Goal: Information Seeking & Learning: Understand process/instructions

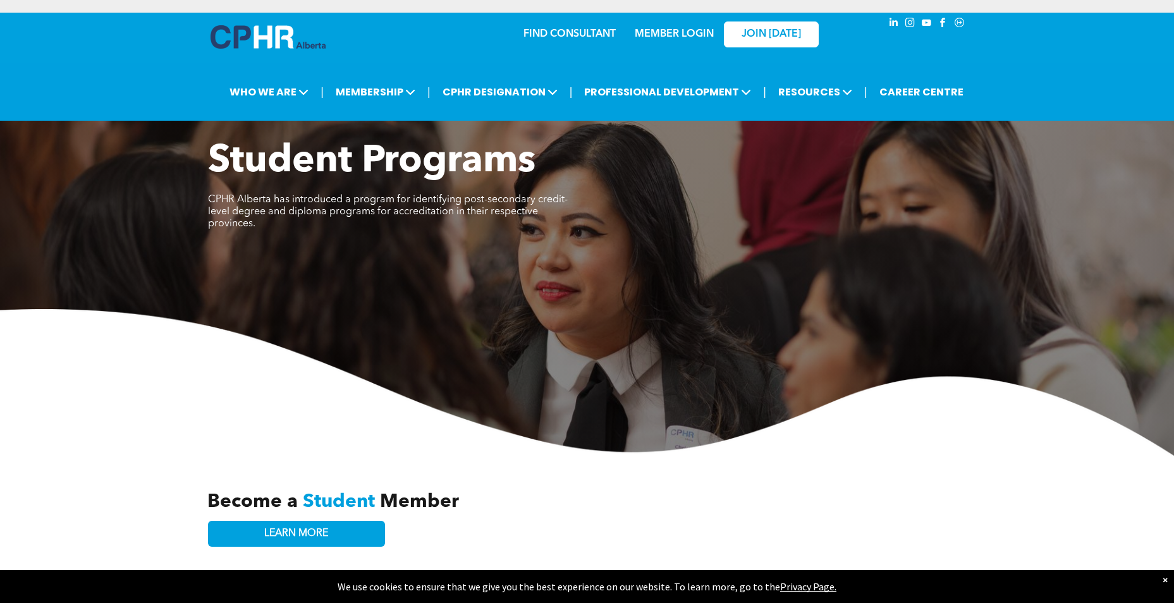
click at [668, 35] on link "MEMBER LOGIN" at bounding box center [673, 34] width 79 height 10
click at [670, 35] on link "MEMBER LOGIN" at bounding box center [673, 34] width 79 height 10
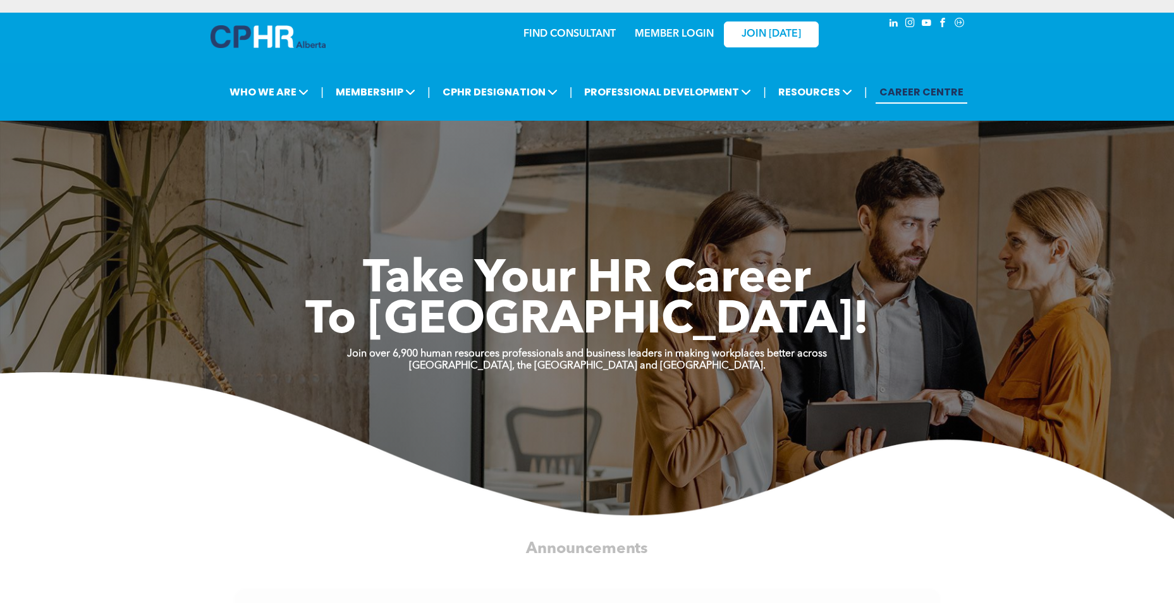
click at [669, 32] on link "MEMBER LOGIN" at bounding box center [673, 34] width 79 height 10
click at [681, 31] on link "MEMBER LOGIN" at bounding box center [673, 34] width 79 height 10
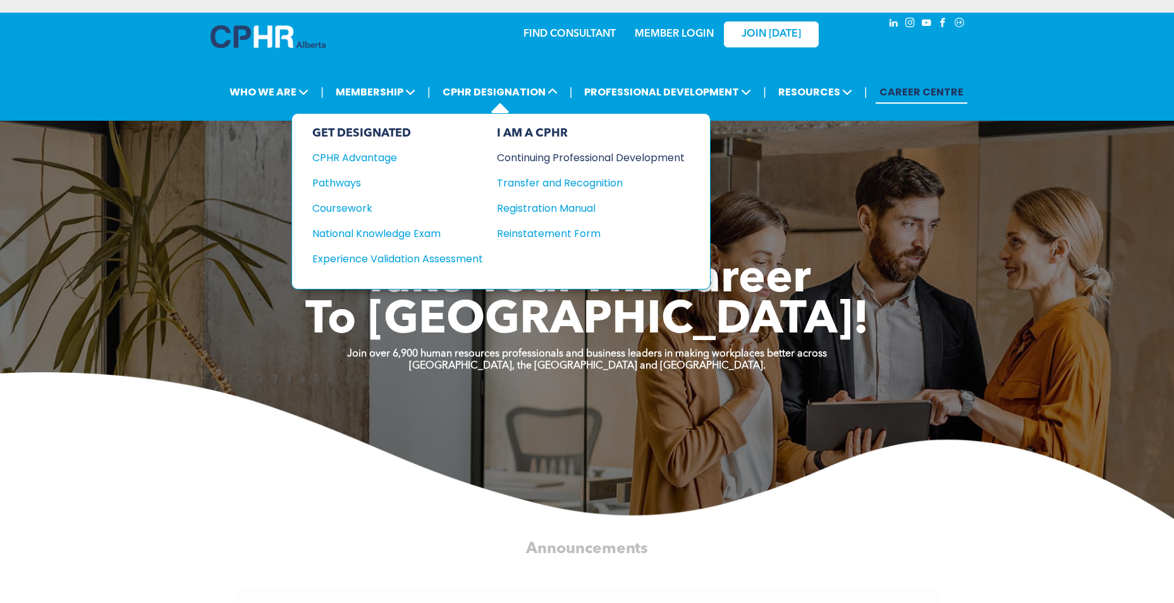
click at [561, 157] on div "Continuing Professional Development" at bounding box center [581, 158] width 169 height 16
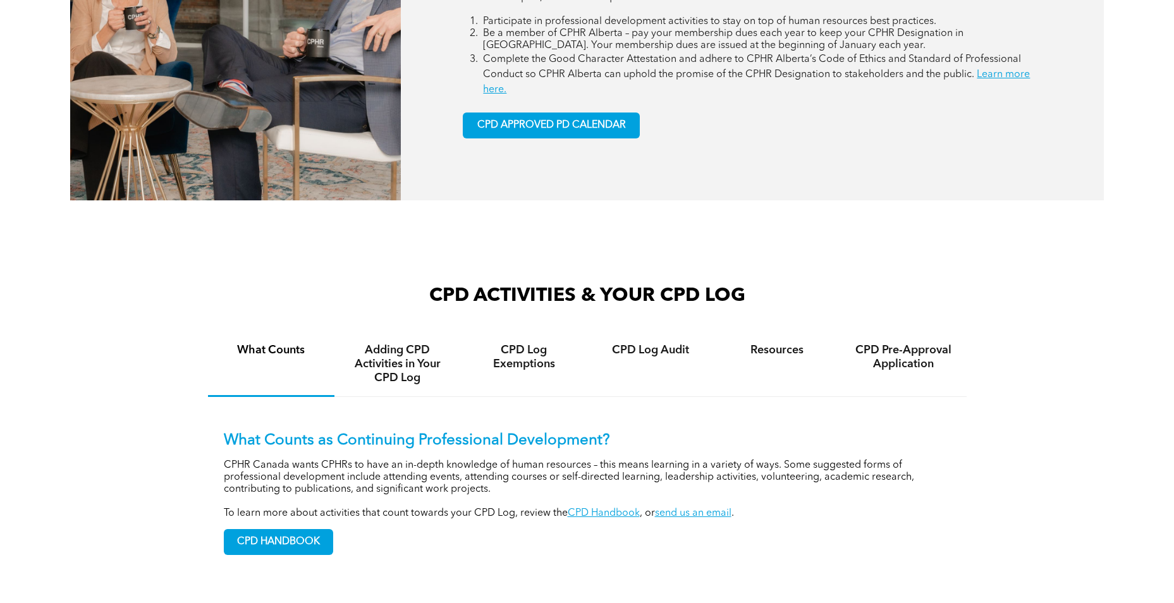
scroll to position [822, 0]
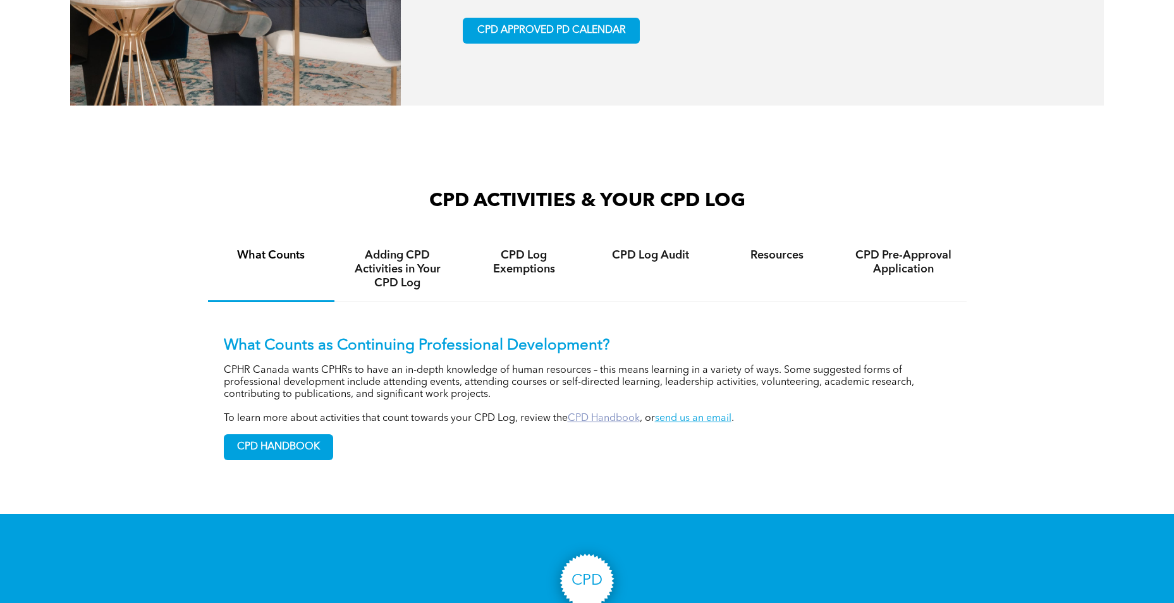
click at [592, 421] on link "CPD Handbook" at bounding box center [603, 418] width 72 height 10
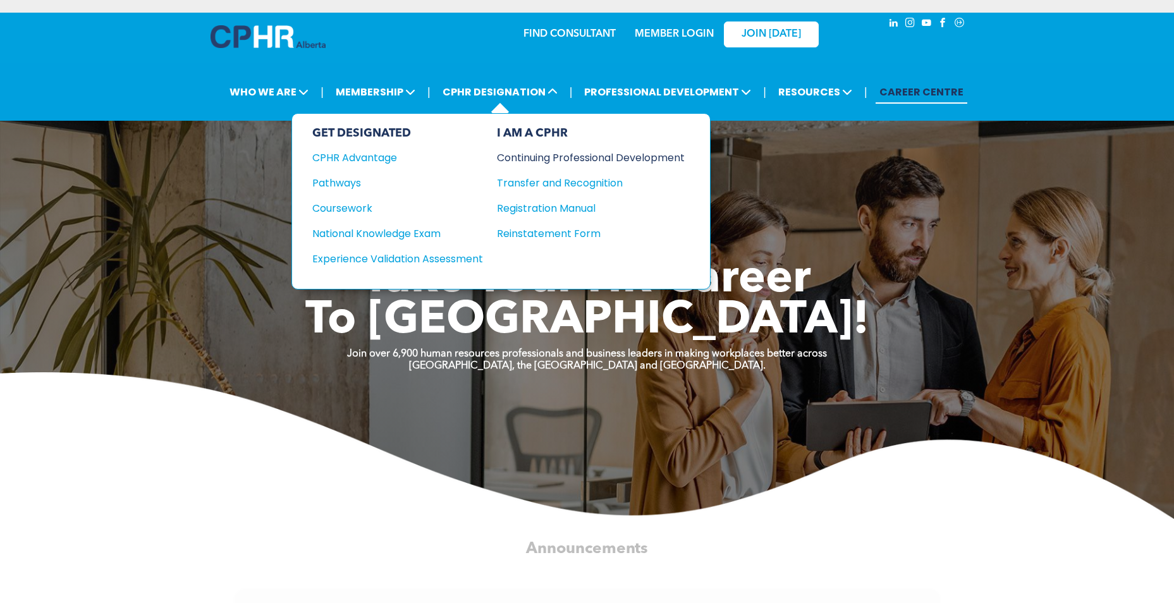
click at [523, 154] on div "Continuing Professional Development" at bounding box center [581, 158] width 169 height 16
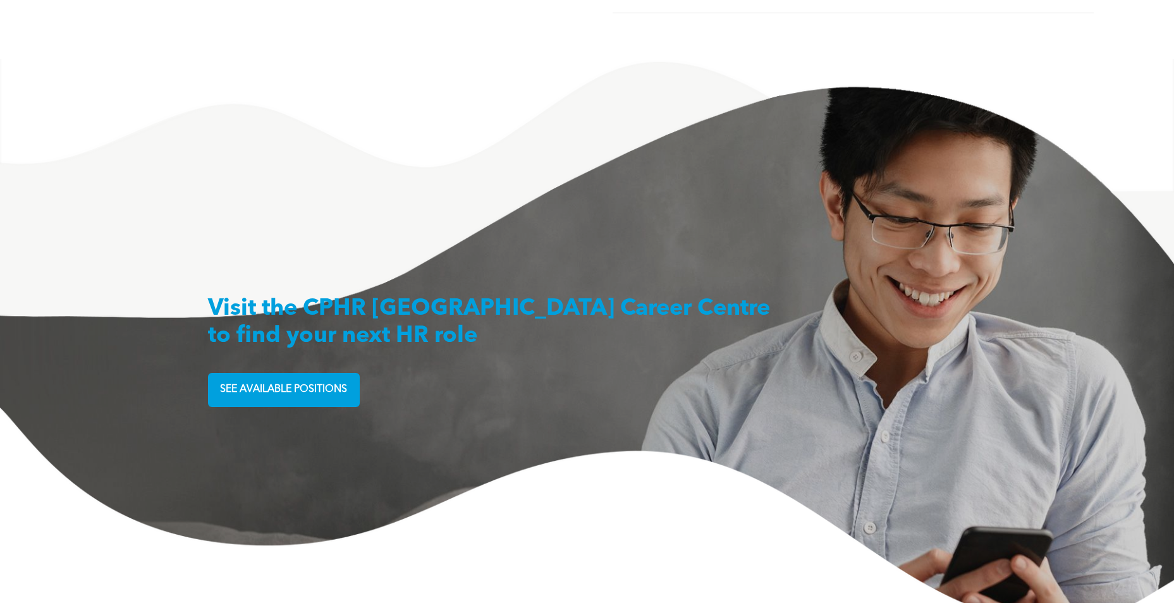
scroll to position [3174, 0]
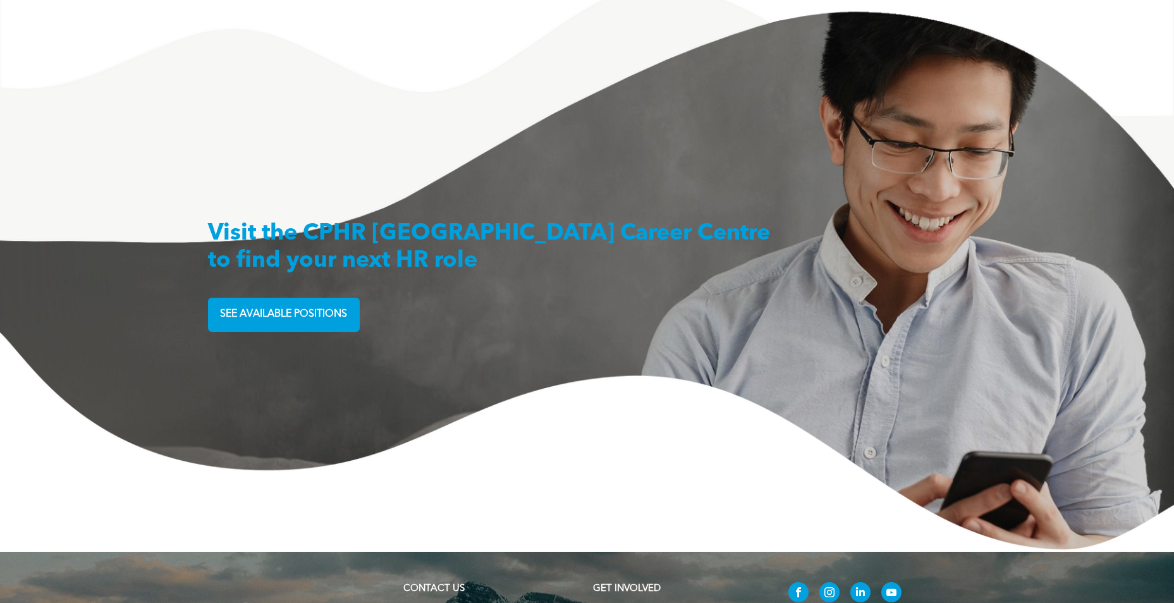
click at [296, 306] on span "SEE AVAILABLE POSITIONS" at bounding box center [283, 314] width 136 height 25
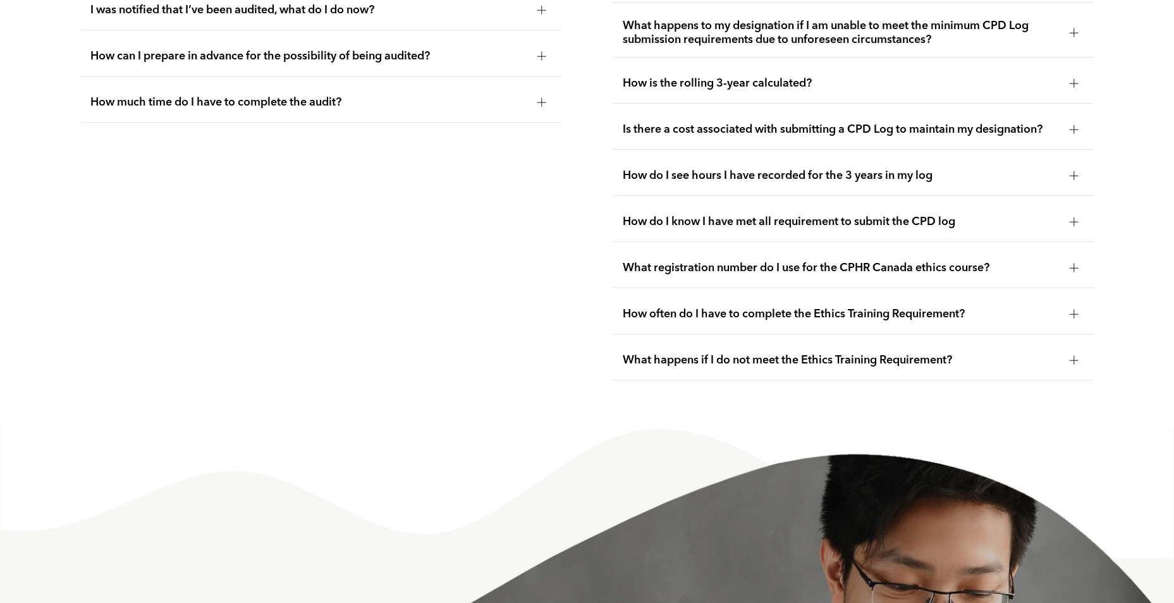
scroll to position [2669, 0]
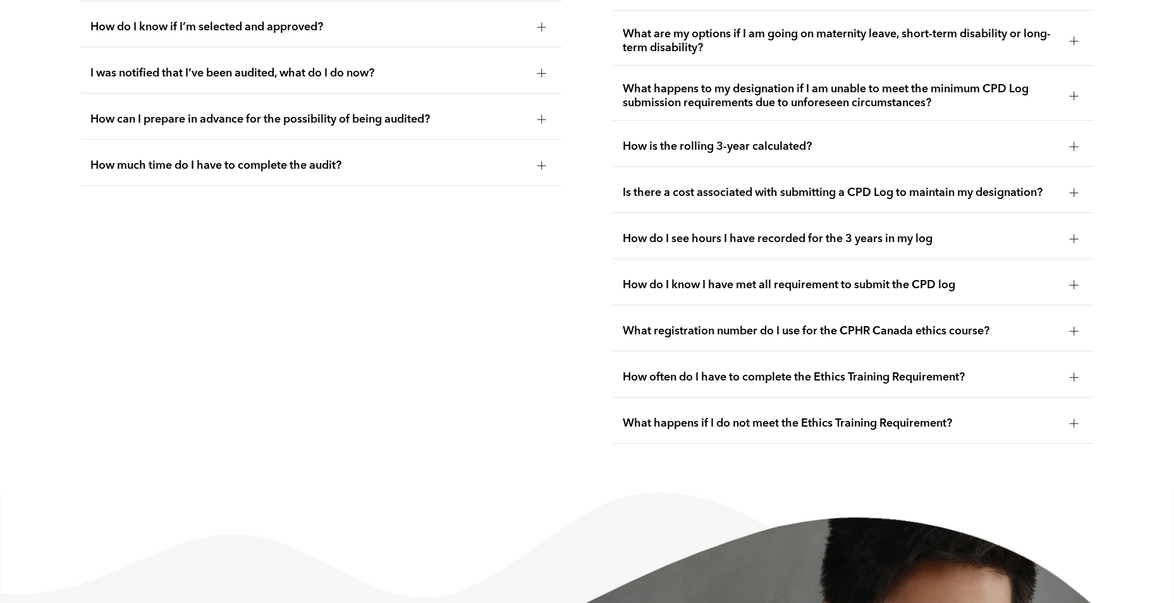
click at [700, 280] on span "How do I know I have met all requirement to submit the CPD log" at bounding box center [840, 285] width 437 height 14
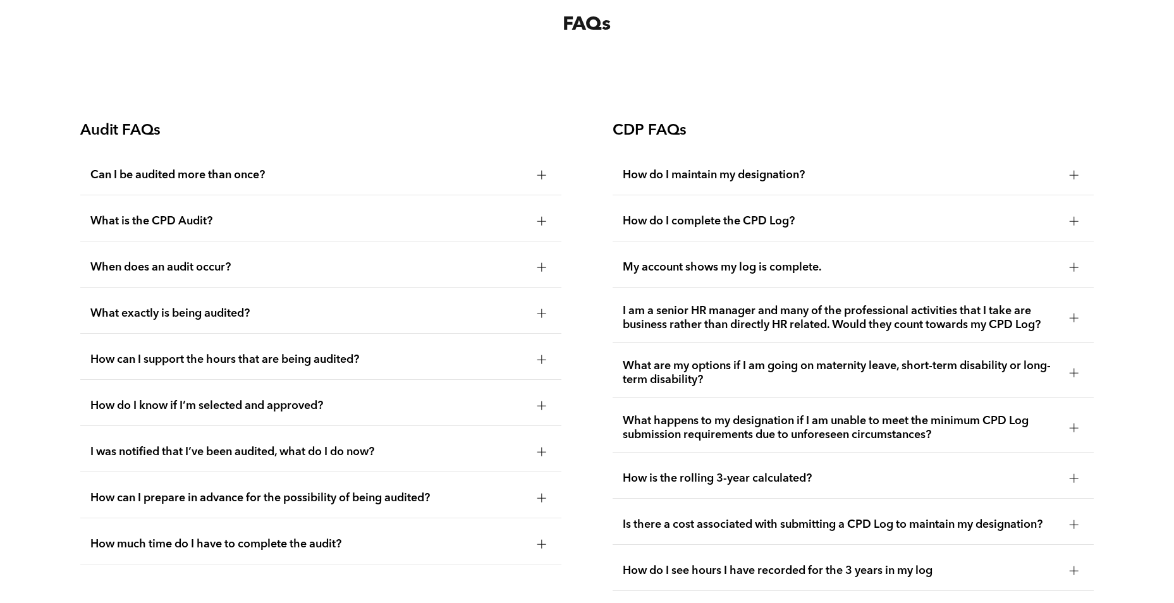
scroll to position [2290, 0]
click at [178, 184] on div "Can I be audited more than once?" at bounding box center [320, 176] width 481 height 40
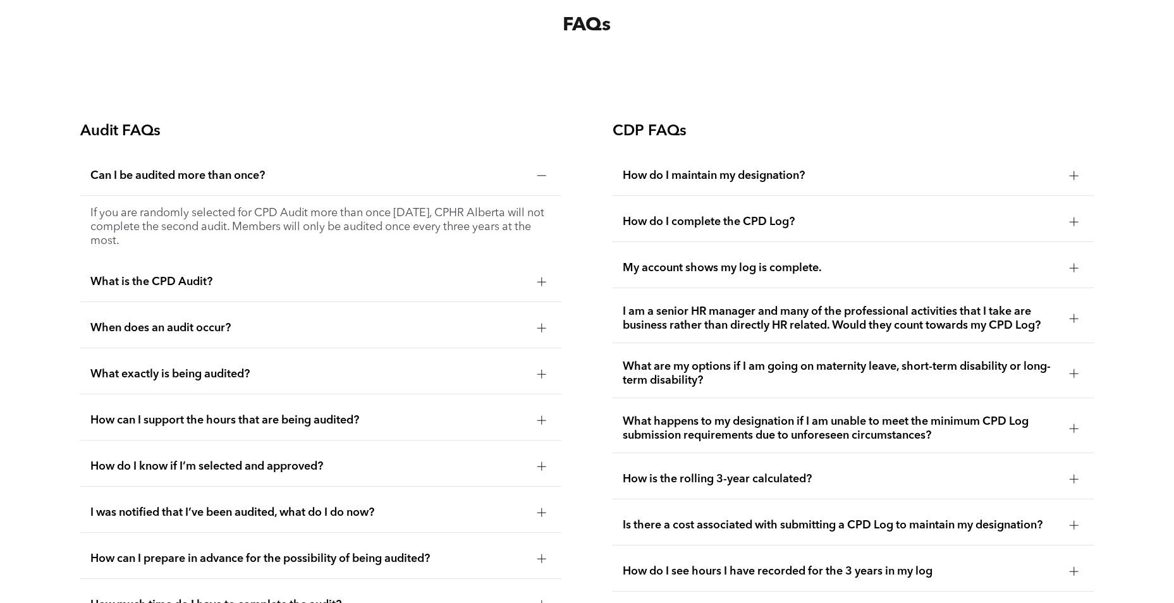
click at [207, 420] on span "How can I support the hours that are being audited?" at bounding box center [308, 420] width 437 height 14
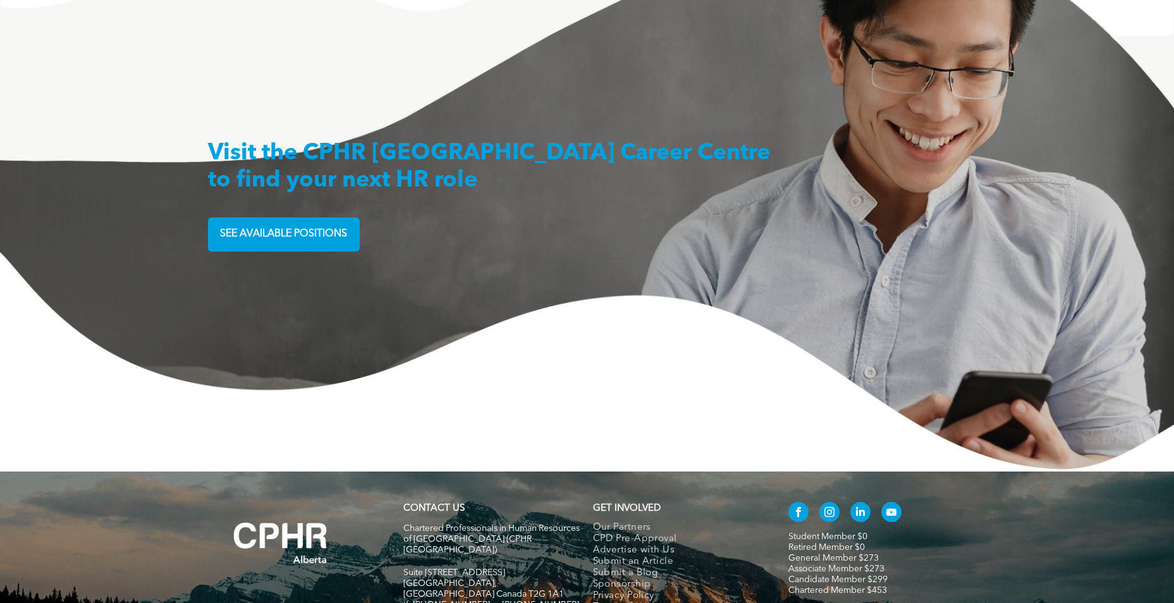
scroll to position [3364, 0]
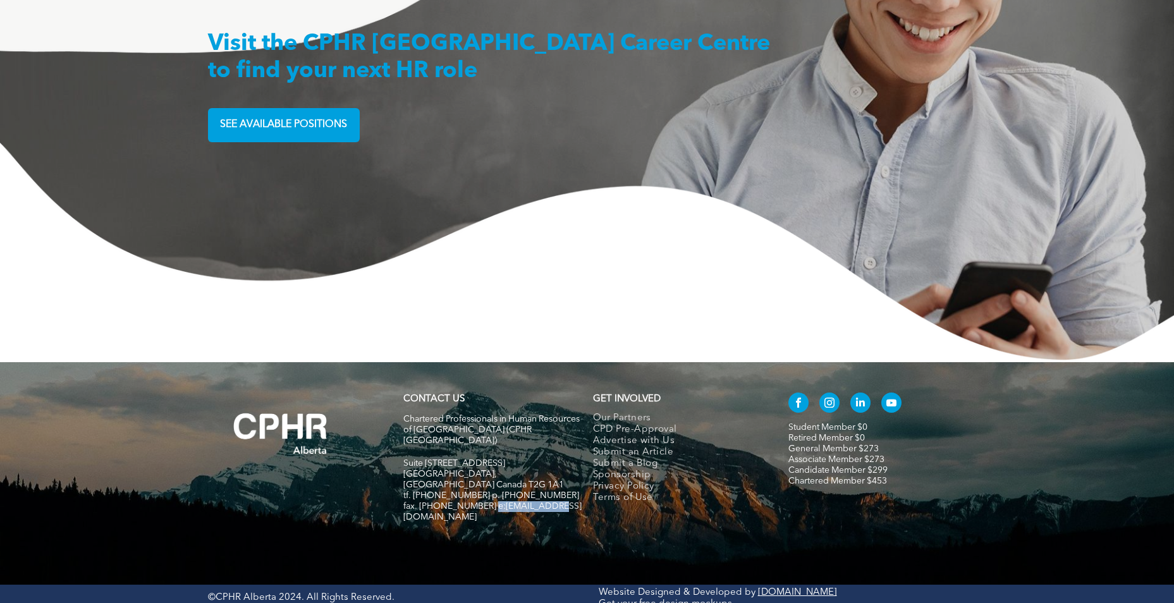
drag, startPoint x: 551, startPoint y: 476, endPoint x: 487, endPoint y: 478, distance: 64.5
click at [487, 501] on h5 "fax. [PHONE_NUMBER] e:[EMAIL_ADDRESS][DOMAIN_NAME]" at bounding box center [492, 511] width 178 height 21
copy span "info@cphrab.ca"
